Goal: Information Seeking & Learning: Check status

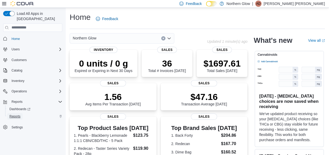
click at [14, 115] on span "Reports" at bounding box center [14, 117] width 11 height 4
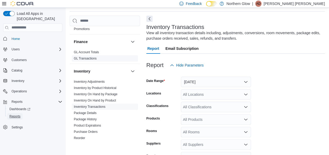
scroll to position [52, 0]
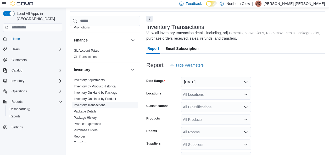
click at [94, 102] on span "Inventory Transactions" at bounding box center [105, 105] width 66 height 6
click at [93, 104] on link "Inventory Transactions" at bounding box center [90, 106] width 32 height 4
click at [219, 84] on button "[DATE]" at bounding box center [216, 82] width 70 height 10
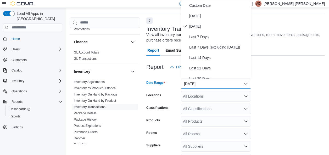
click at [198, 96] on div "All Locations" at bounding box center [216, 96] width 70 height 10
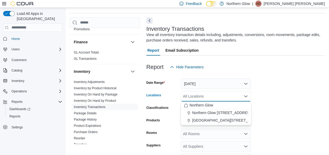
click at [271, 116] on form "Date Range [DATE] Locations All Locations Combo box. Selected. Combo box input.…" at bounding box center [235, 131] width 178 height 119
